Goal: Information Seeking & Learning: Learn about a topic

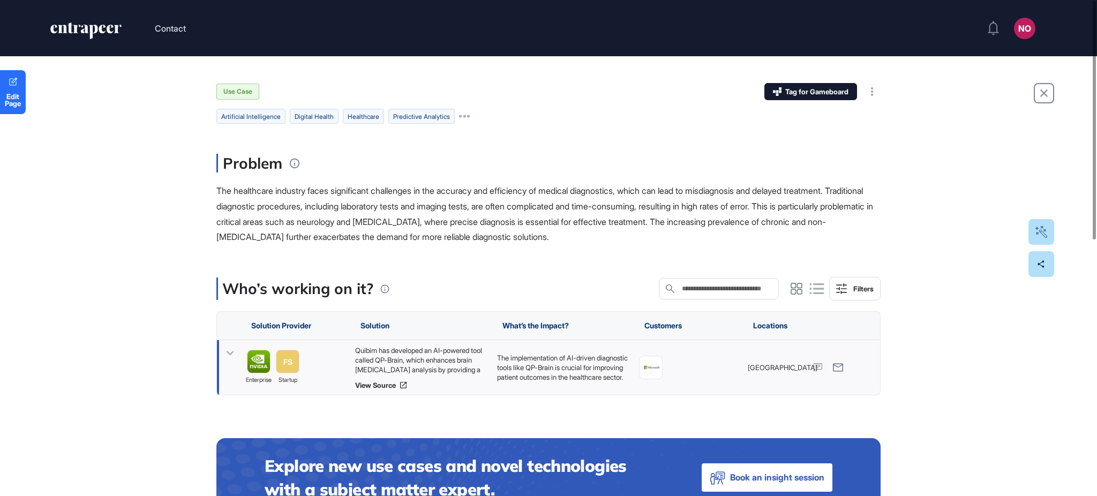
click at [235, 350] on icon at bounding box center [230, 353] width 16 height 16
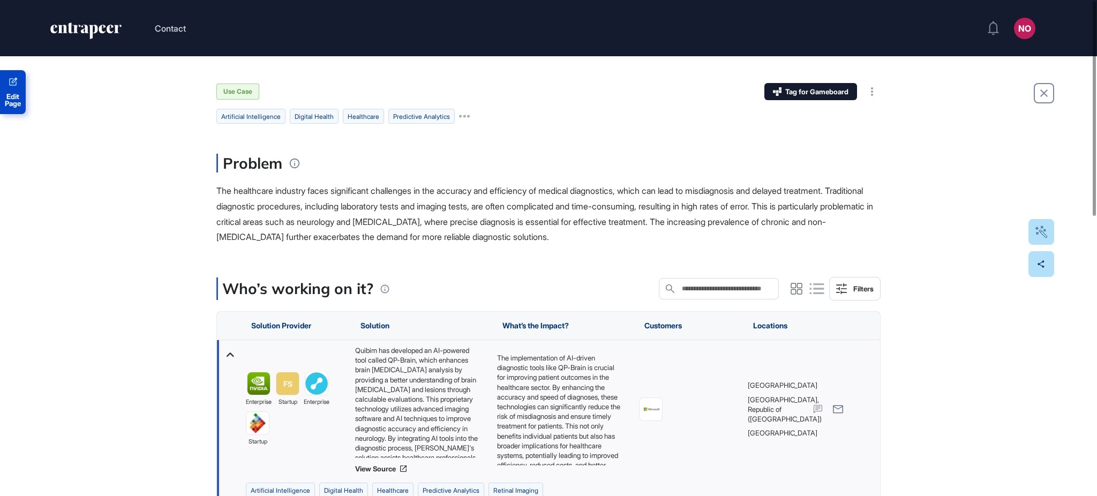
click at [16, 81] on icon at bounding box center [13, 81] width 9 height 9
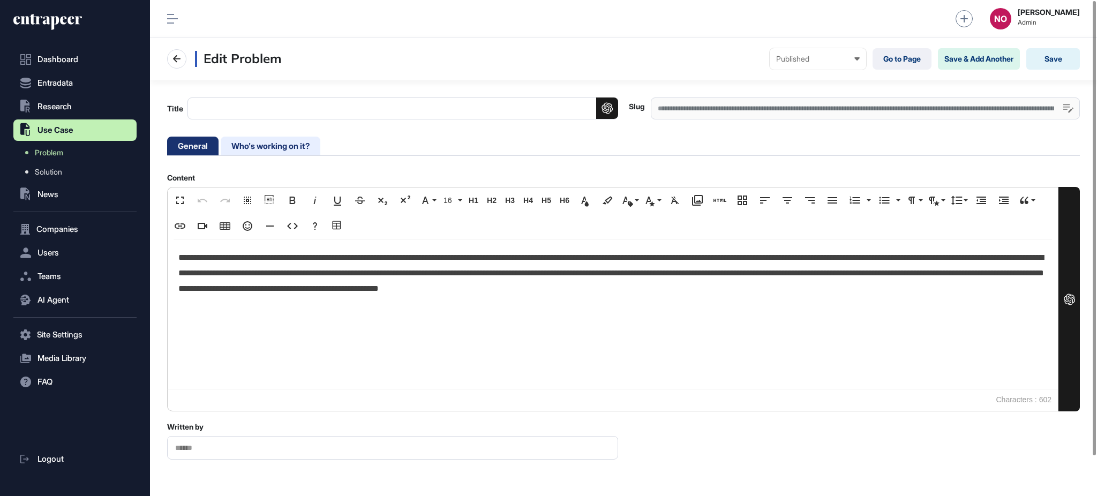
click at [271, 149] on li "Who's working on it?" at bounding box center [271, 146] width 100 height 19
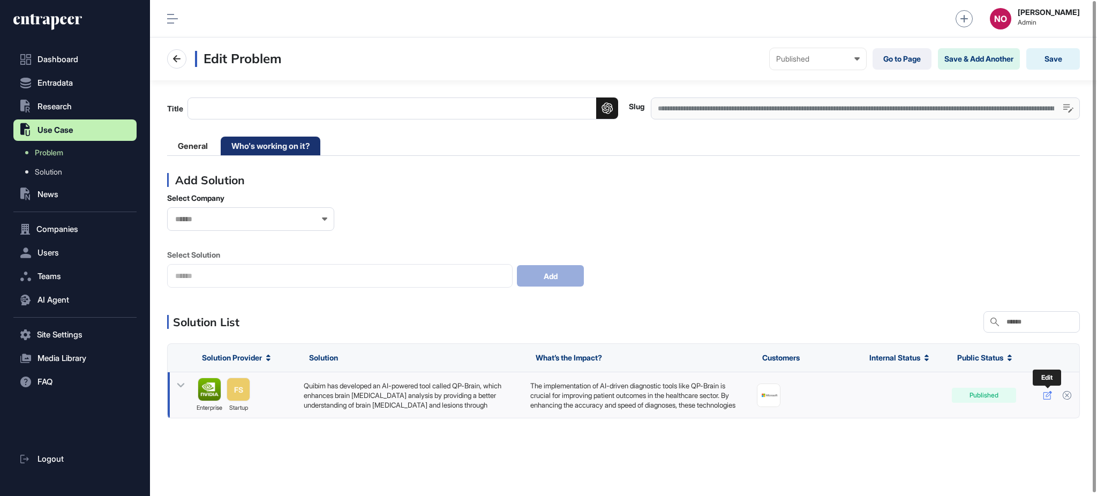
click at [1043, 398] on icon at bounding box center [1047, 395] width 9 height 9
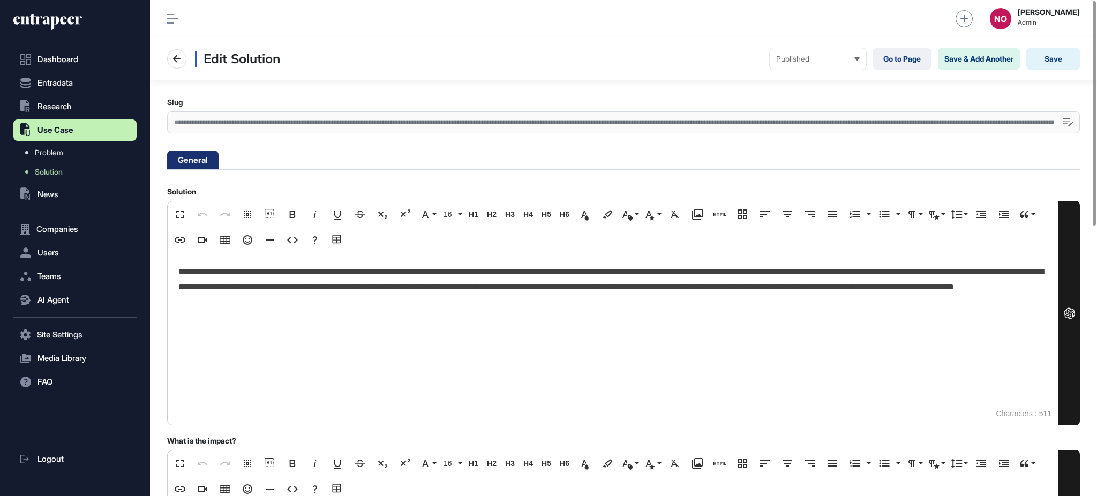
scroll to position [1, 4]
click at [346, 116] on div "**********" at bounding box center [623, 122] width 912 height 22
click at [69, 172] on link "Solution" at bounding box center [78, 171] width 118 height 19
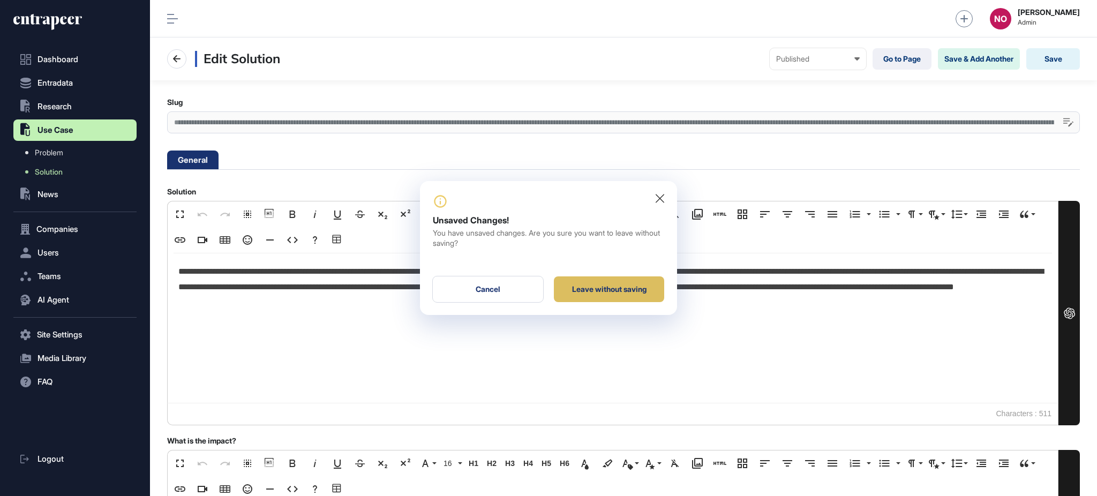
click at [598, 291] on div "Leave without saving" at bounding box center [609, 289] width 110 height 26
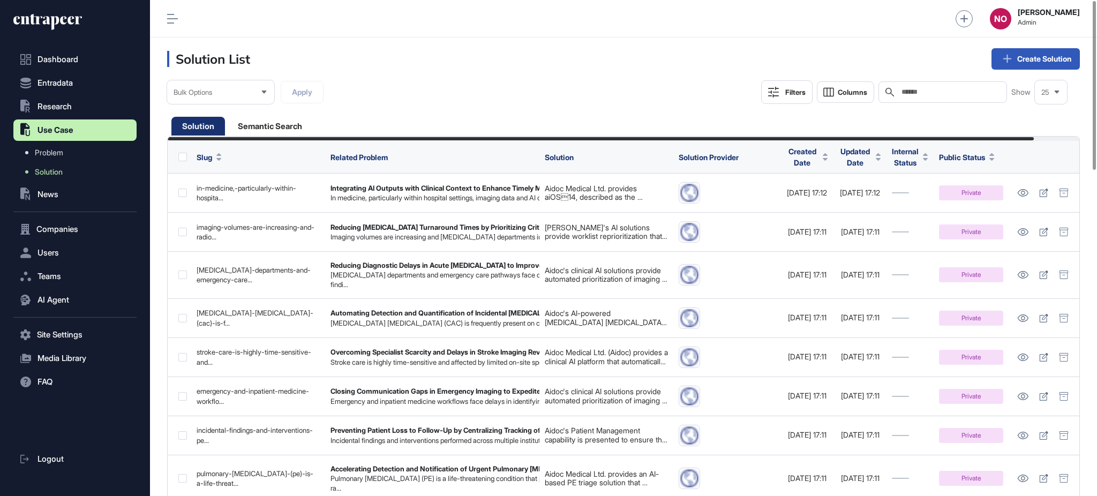
click at [944, 96] on div "Search" at bounding box center [942, 91] width 129 height 21
paste input "**********"
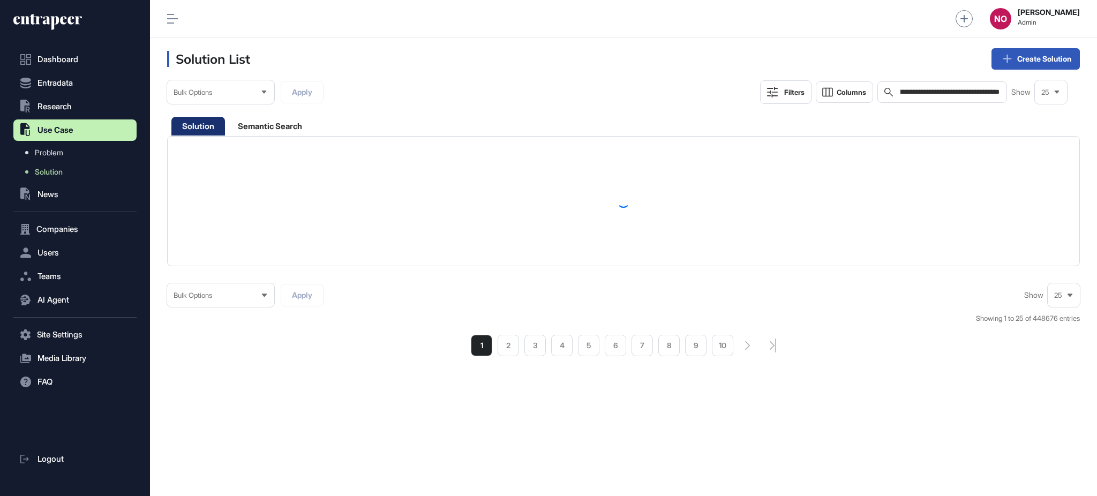
type input "**********"
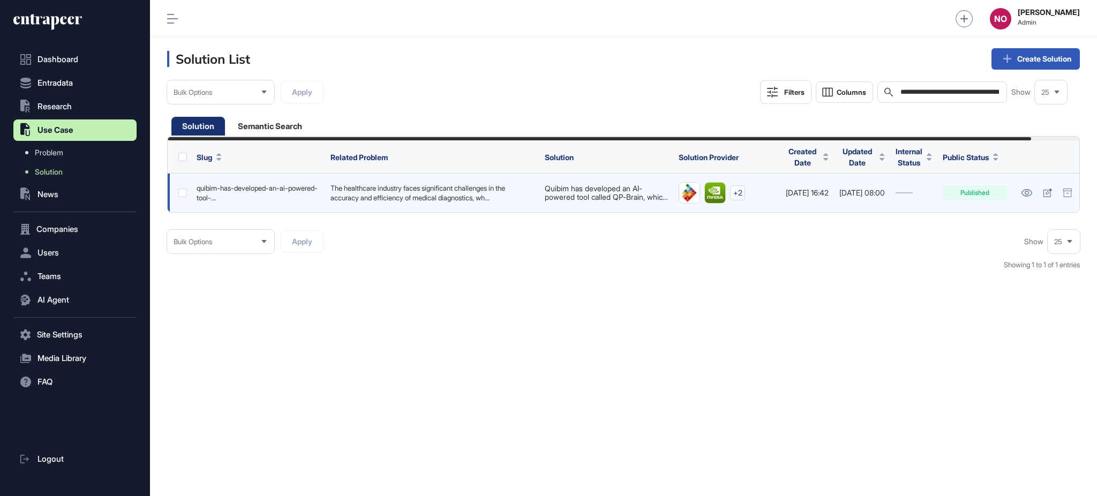
drag, startPoint x: 778, startPoint y: 191, endPoint x: 848, endPoint y: 197, distance: 70.4
click at [848, 197] on tr "quibim-has-developed-an-ai-powered-tool-... The healthcare industry faces signi…" at bounding box center [627, 192] width 918 height 39
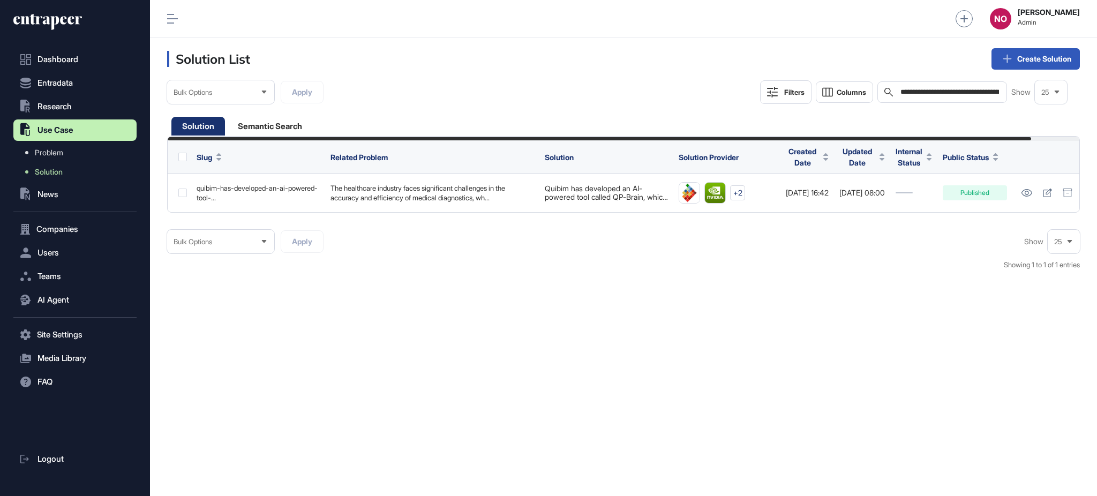
click at [832, 246] on div "Bulk Options Apply Show 25 Showing 1 to 1 of 1 entries" at bounding box center [623, 255] width 912 height 51
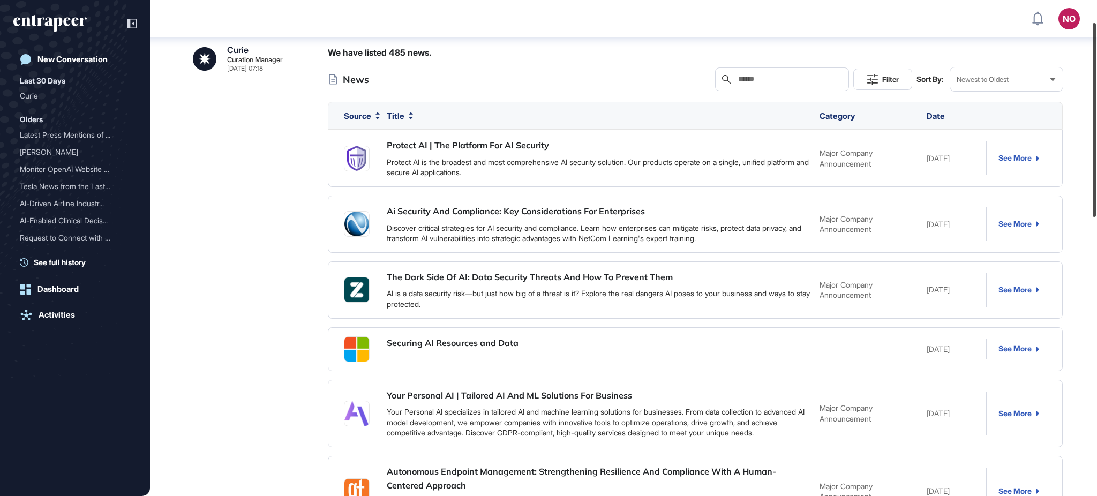
scroll to position [50, 0]
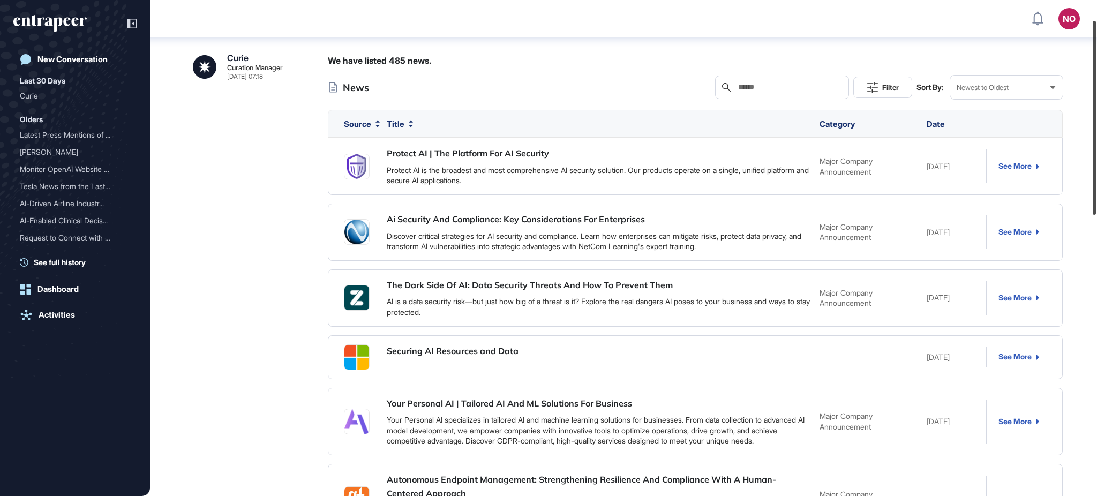
drag, startPoint x: 1096, startPoint y: 168, endPoint x: 1096, endPoint y: 187, distance: 19.3
click at [1096, 187] on div at bounding box center [1093, 118] width 3 height 194
click at [1022, 165] on link "See More" at bounding box center [1018, 166] width 41 height 9
click at [448, 289] on link "The Dark Side Of AI: Data Security Threats And How To Prevent Them" at bounding box center [530, 285] width 286 height 11
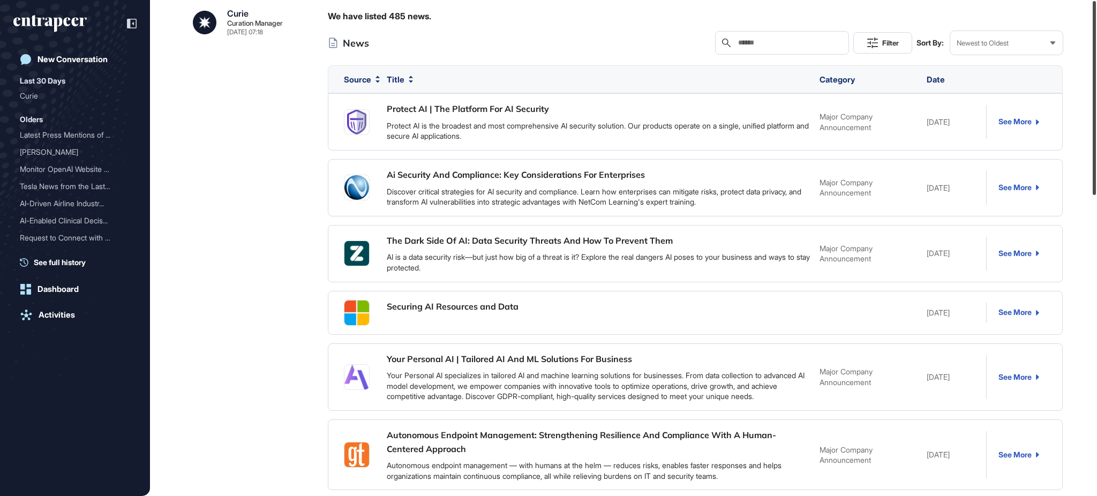
scroll to position [0, 0]
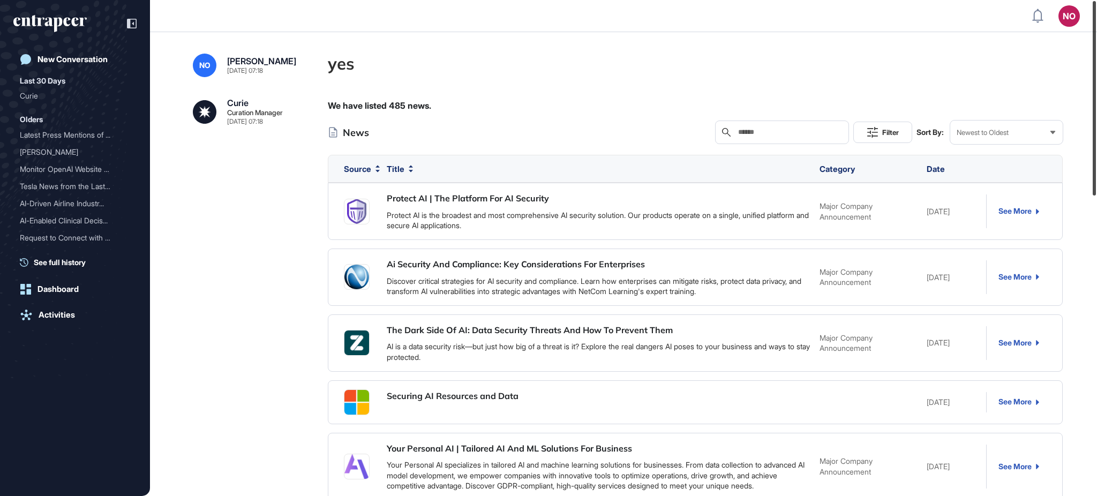
drag, startPoint x: 1096, startPoint y: 260, endPoint x: 1084, endPoint y: 39, distance: 221.5
click at [1084, 39] on div "NO Admin Dashboard Dashboard Profile My Content Request More Data New Conversat…" at bounding box center [548, 248] width 1097 height 496
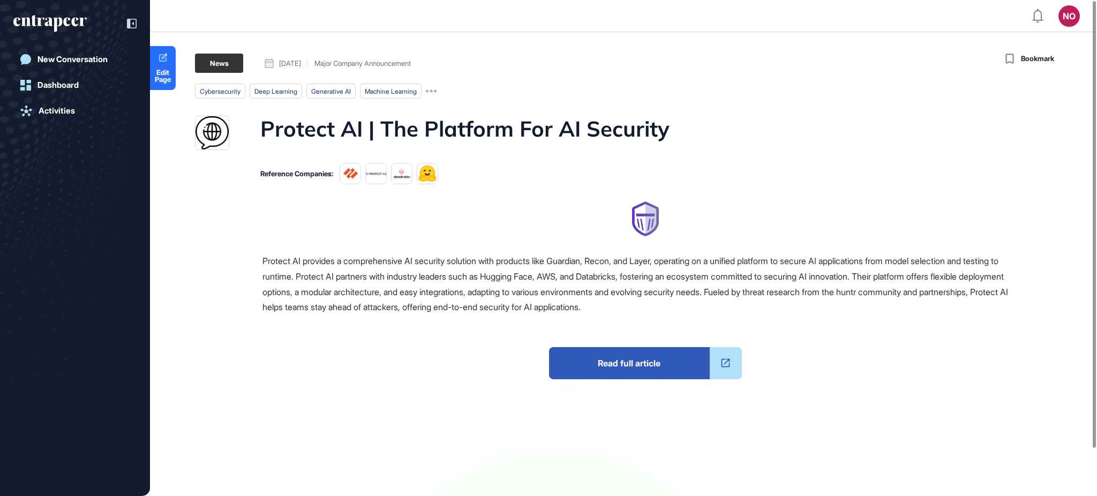
click at [610, 350] on span "Read full article" at bounding box center [629, 363] width 161 height 32
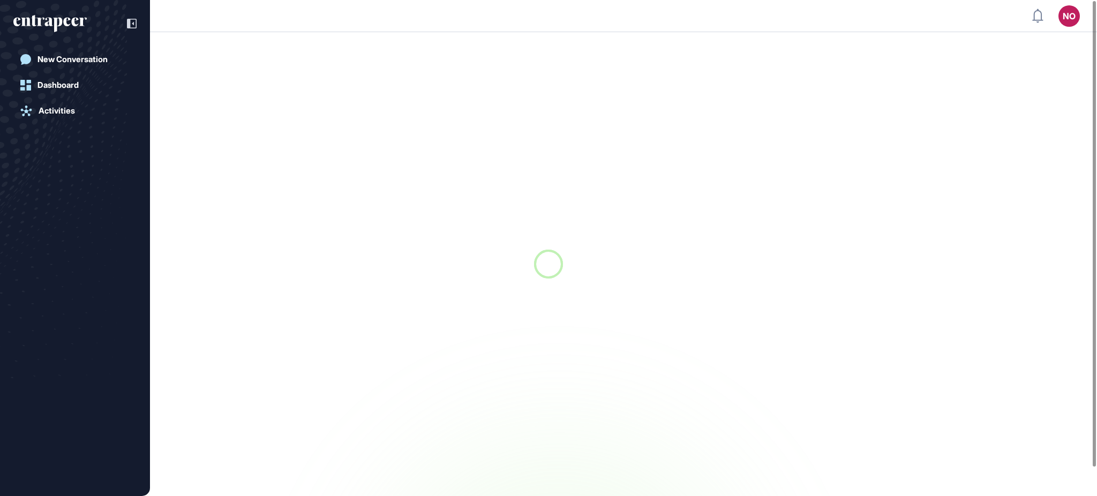
scroll to position [1, 1]
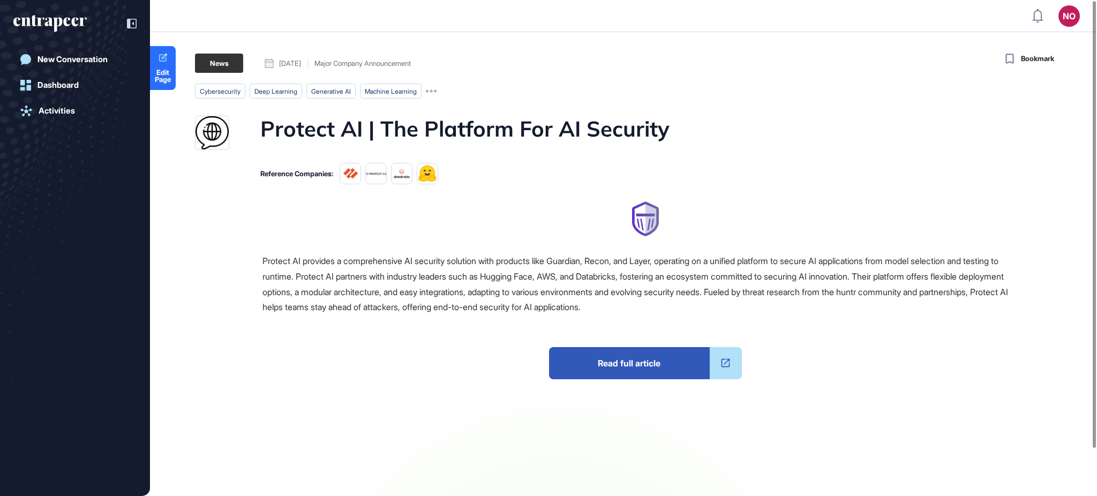
click at [611, 359] on span "Read full article" at bounding box center [629, 363] width 161 height 32
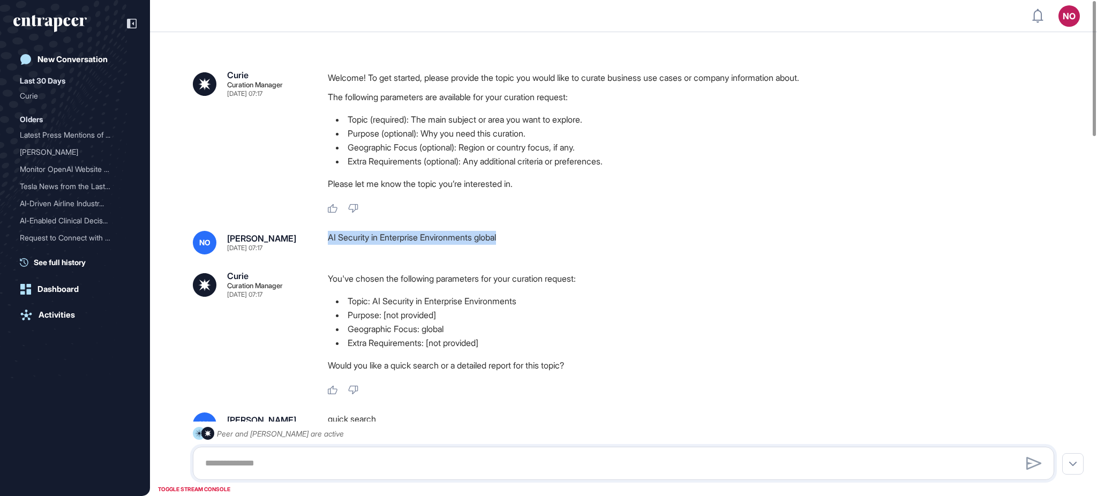
drag, startPoint x: 324, startPoint y: 236, endPoint x: 515, endPoint y: 236, distance: 190.1
click at [515, 236] on div "NO [PERSON_NAME] [DATE] 07:17 AI Security in Enterprise Environments global" at bounding box center [623, 243] width 861 height 24
copy div "AI Security in Enterprise Environments global"
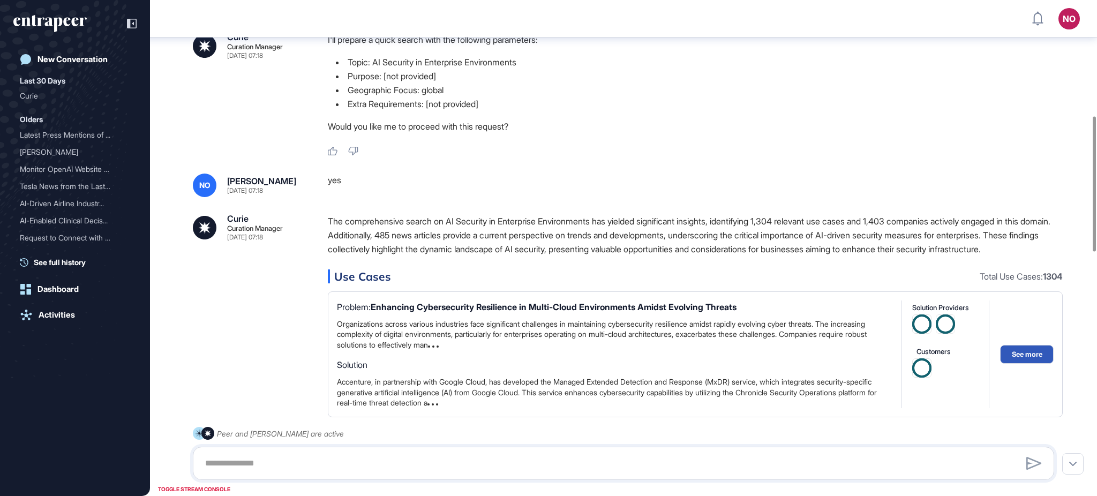
scroll to position [426, 0]
